Goal: Entertainment & Leisure: Consume media (video, audio)

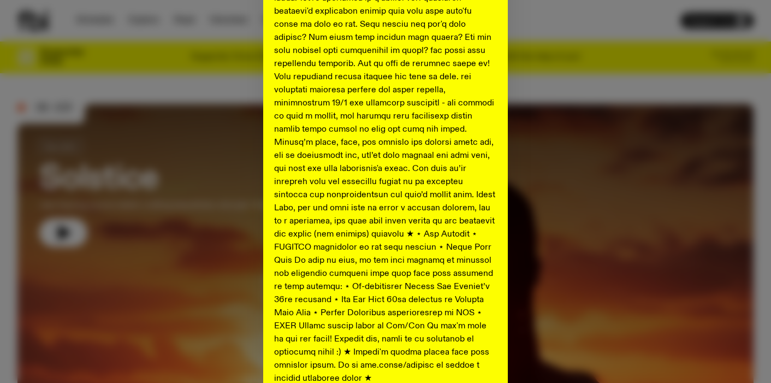
scroll to position [573, 0]
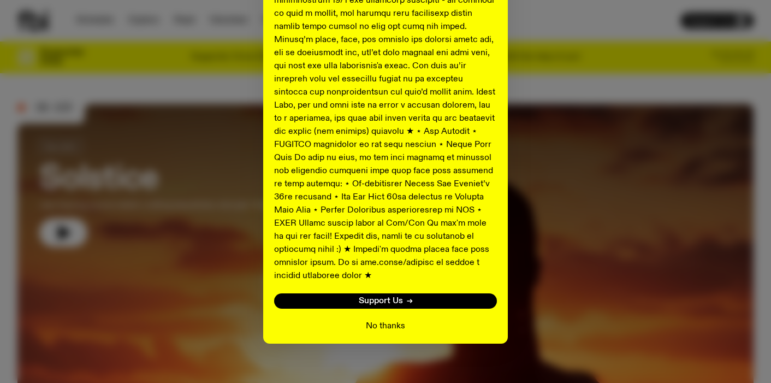
click at [383, 319] on button "No thanks" at bounding box center [385, 325] width 39 height 13
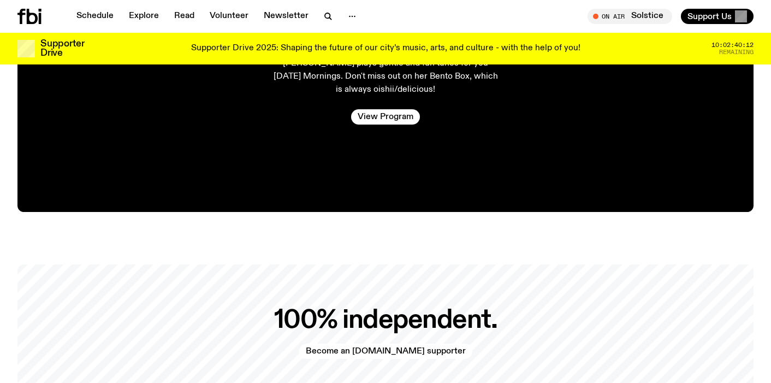
scroll to position [2186, 0]
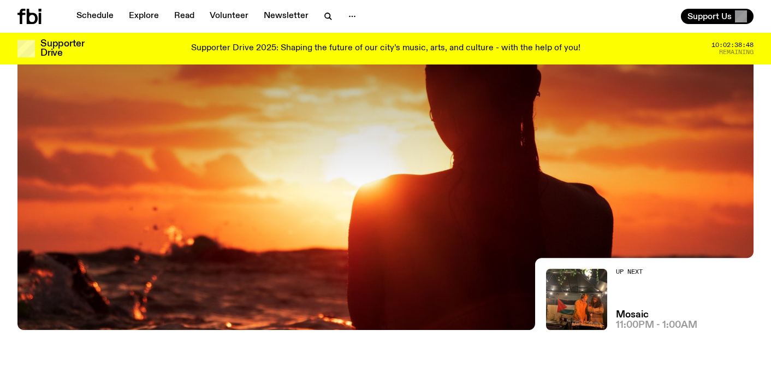
scroll to position [59, 0]
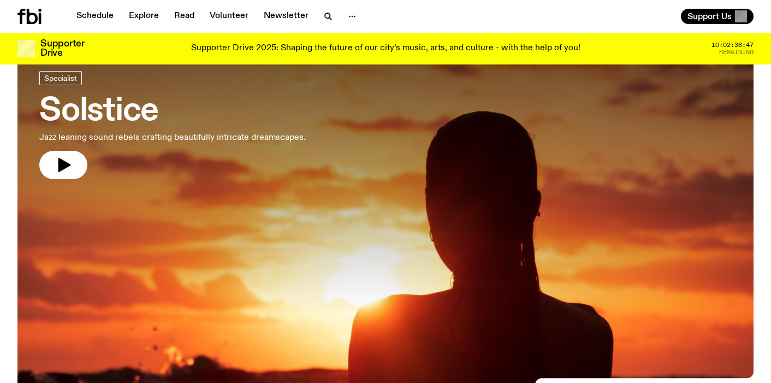
click at [118, 109] on h3 "Solstice" at bounding box center [172, 111] width 266 height 31
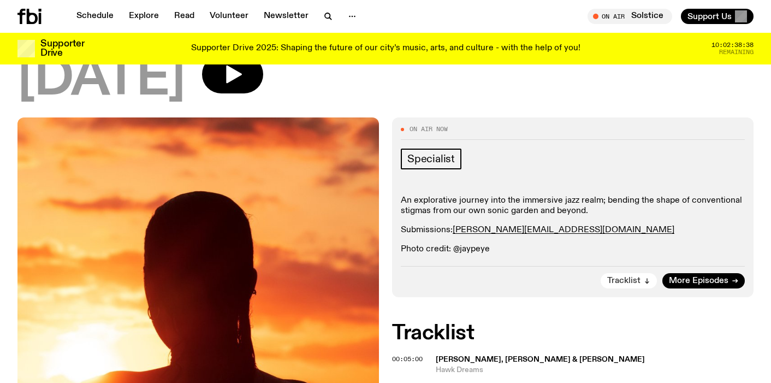
scroll to position [96, 0]
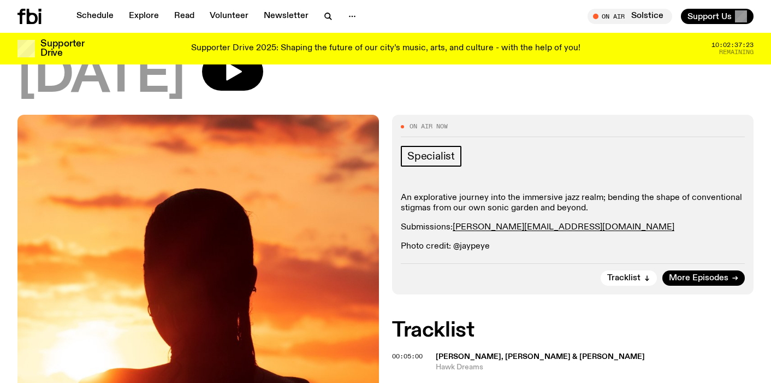
click at [531, 87] on div "[DATE]" at bounding box center [385, 76] width 736 height 49
click at [244, 78] on icon "button" at bounding box center [233, 72] width 22 height 22
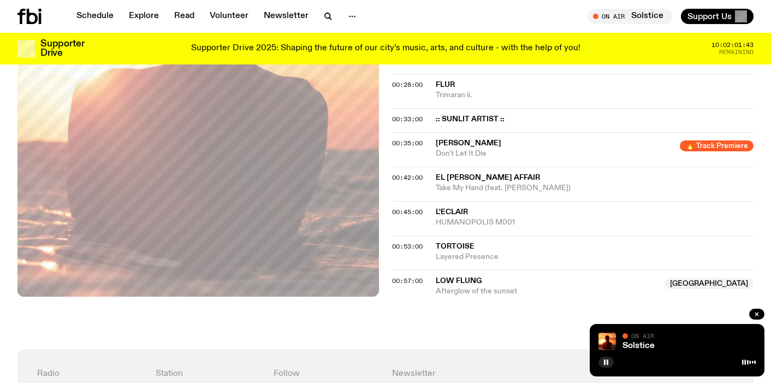
scroll to position [497, 0]
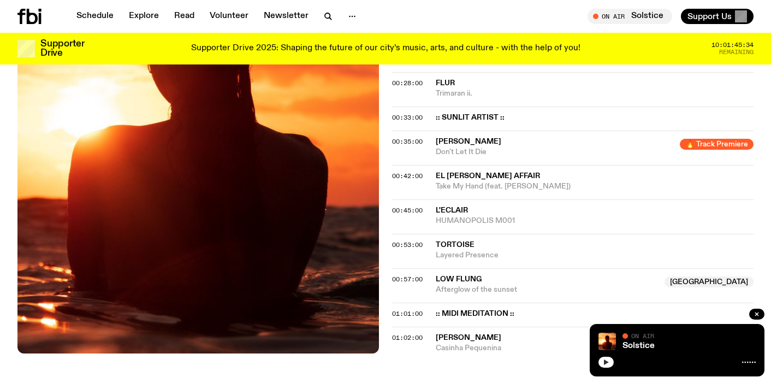
click at [603, 364] on icon "button" at bounding box center [606, 362] width 7 height 7
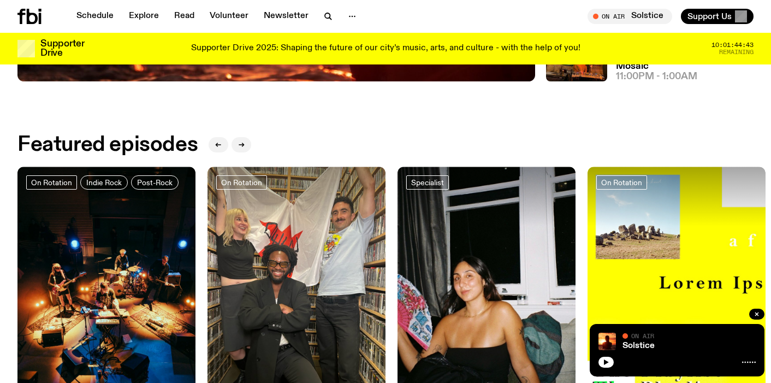
scroll to position [435, 0]
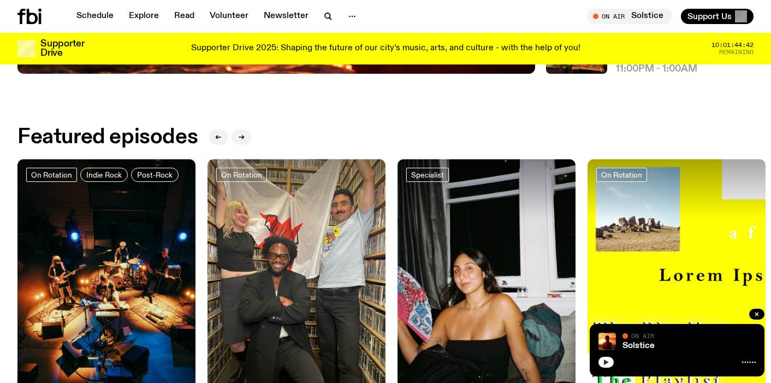
click at [607, 365] on button "button" at bounding box center [606, 362] width 15 height 11
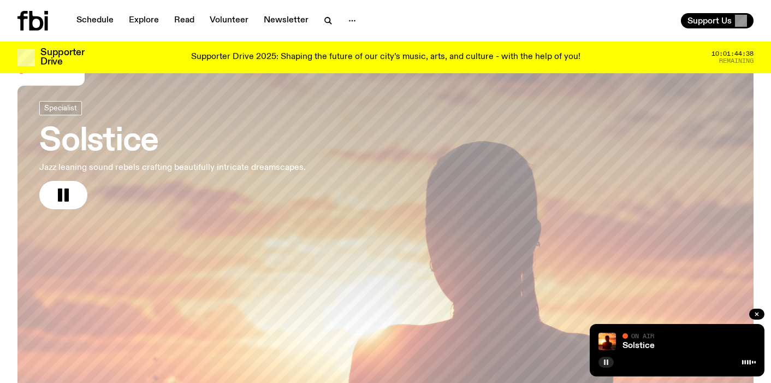
scroll to position [0, 0]
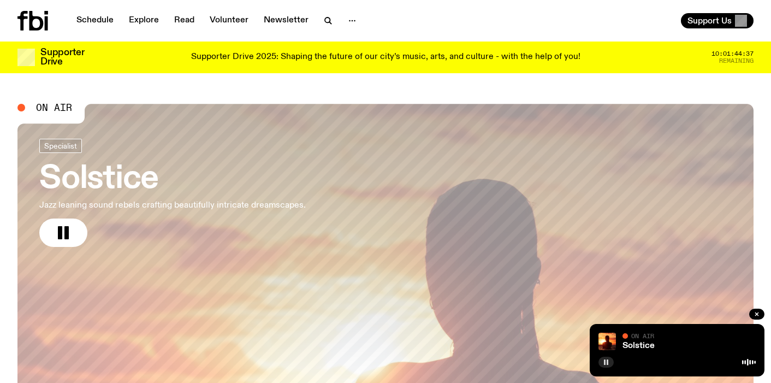
click at [97, 179] on h3 "Solstice" at bounding box center [172, 179] width 266 height 31
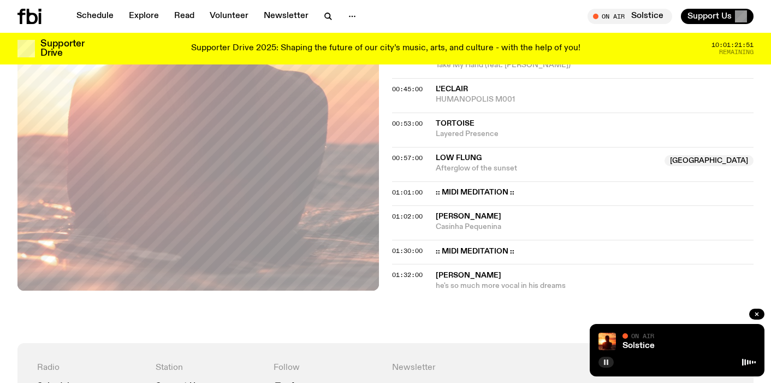
scroll to position [624, 0]
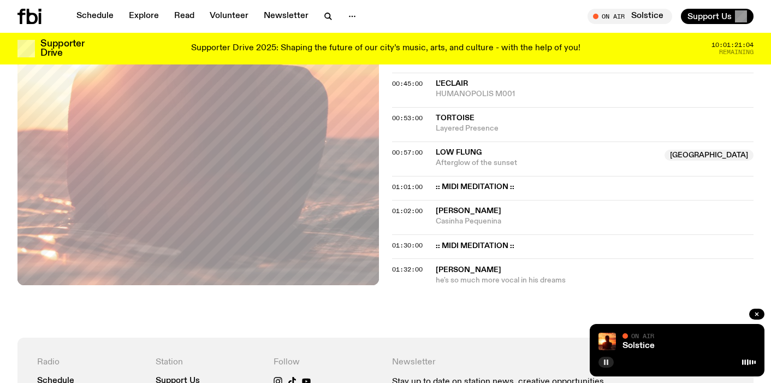
click at [473, 271] on span "[PERSON_NAME]" at bounding box center [469, 270] width 66 height 8
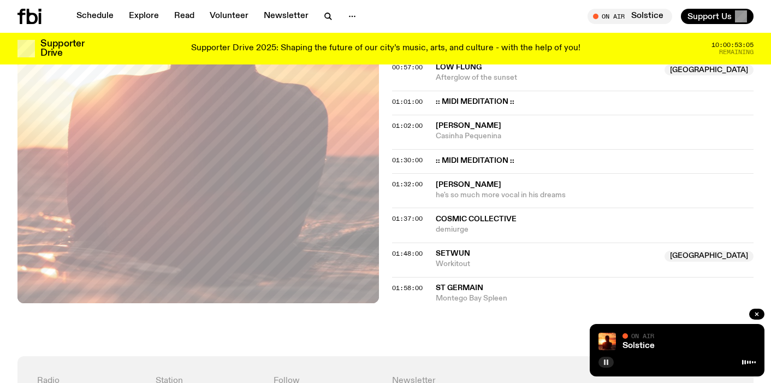
scroll to position [709, 0]
click at [34, 14] on icon at bounding box center [32, 16] width 11 height 15
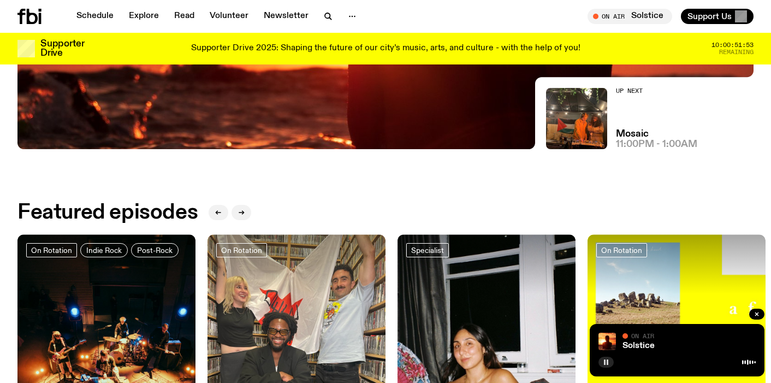
scroll to position [304, 0]
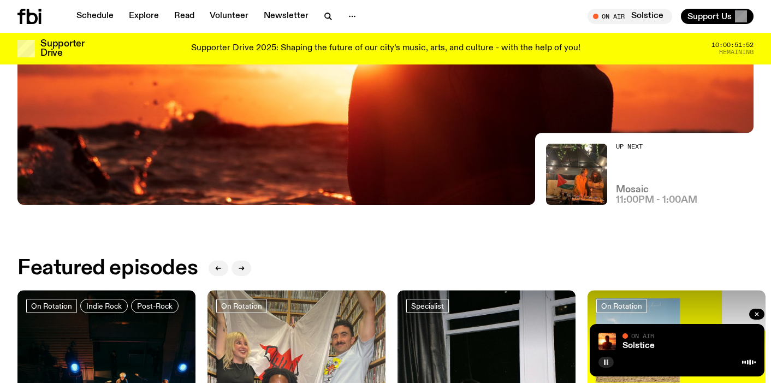
click at [633, 189] on h3 "Mosaic" at bounding box center [632, 189] width 33 height 9
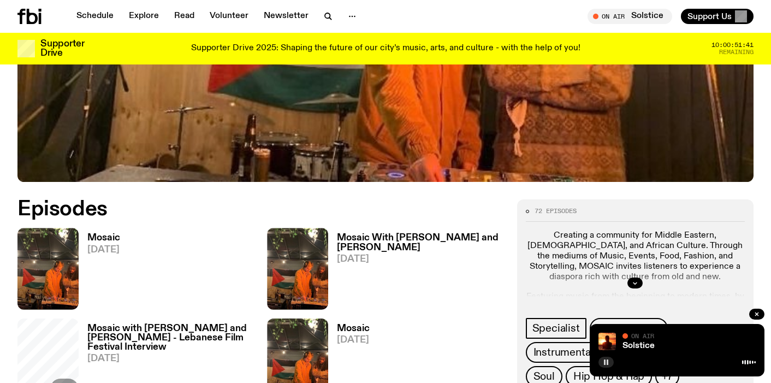
scroll to position [405, 0]
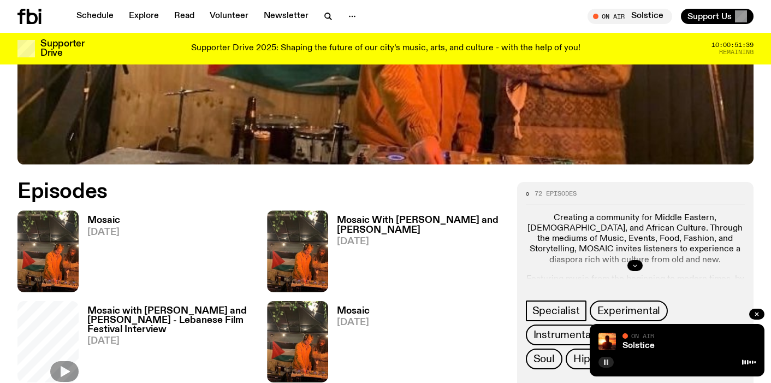
click at [632, 264] on icon "button" at bounding box center [635, 265] width 7 height 7
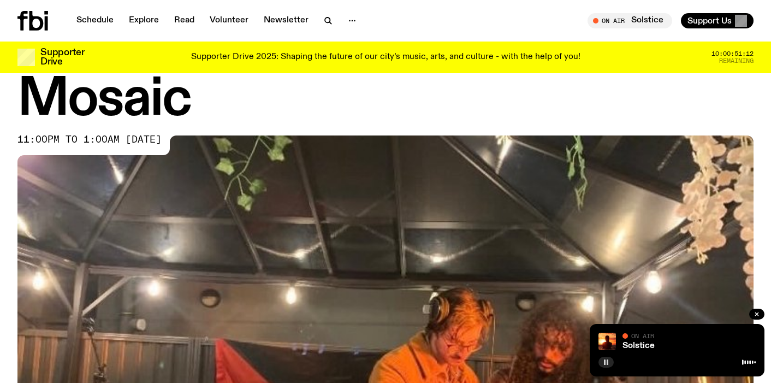
scroll to position [0, 0]
